Goal: Transaction & Acquisition: Purchase product/service

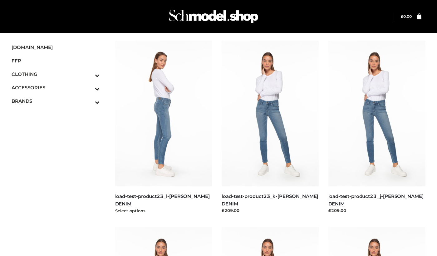
click at [164, 120] on img at bounding box center [163, 114] width 97 height 146
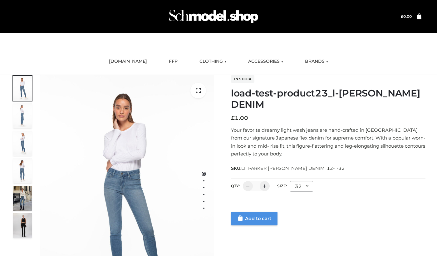
click at [254, 216] on link "Add to cart" at bounding box center [254, 219] width 46 height 14
